Goal: Task Accomplishment & Management: Manage account settings

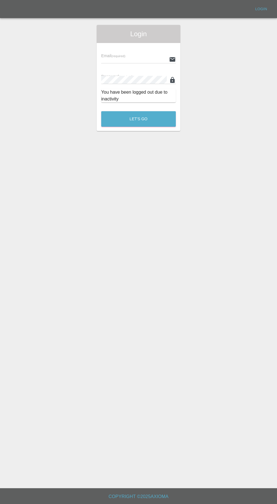
click at [138, 45] on div "Email (required) Password (required) You have been logged out due to inactivity" at bounding box center [139, 75] width 84 height 64
click at [125, 59] on input "text" at bounding box center [134, 59] width 66 height 8
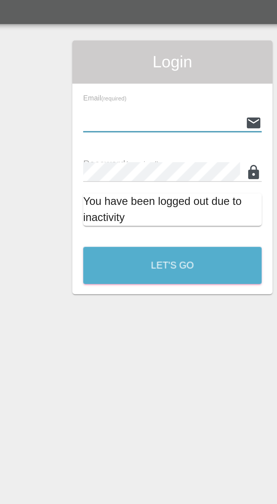
type input "[EMAIL_ADDRESS][DOMAIN_NAME]"
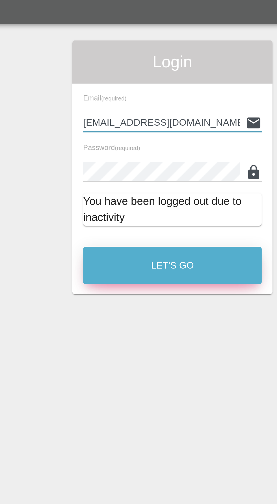
click at [152, 118] on button "Let's Go" at bounding box center [138, 119] width 75 height 16
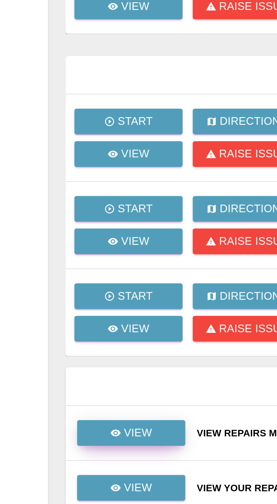
click at [62, 278] on p "View" at bounding box center [58, 276] width 12 height 7
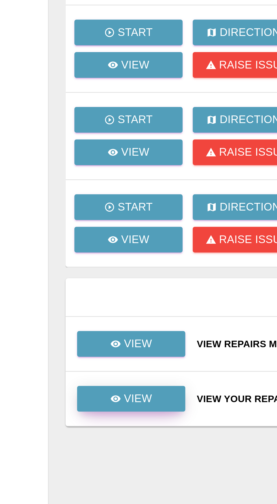
click at [65, 299] on link "View" at bounding box center [54, 299] width 45 height 11
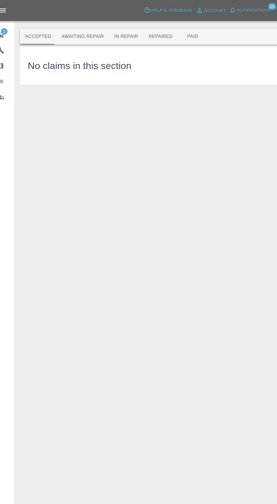
click at [75, 32] on button "Awaiting Repair" at bounding box center [79, 32] width 46 height 14
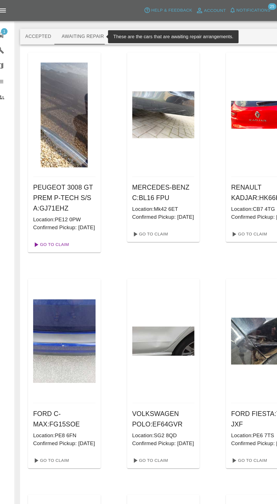
click at [53, 216] on link "Go To Claim" at bounding box center [51, 211] width 35 height 9
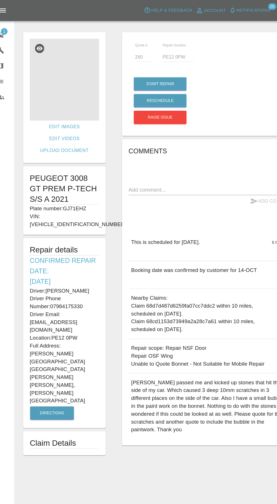
scroll to position [0, 1]
